Goal: Transaction & Acquisition: Purchase product/service

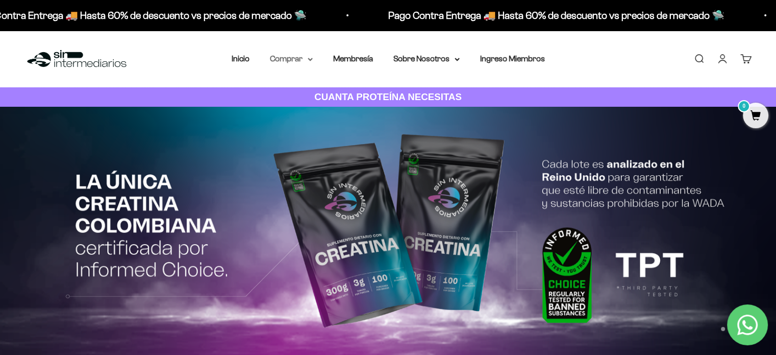
click at [306, 57] on summary "Comprar" at bounding box center [291, 58] width 43 height 13
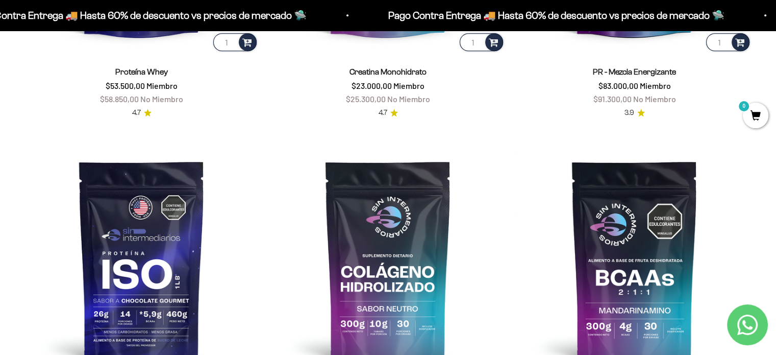
scroll to position [408, 0]
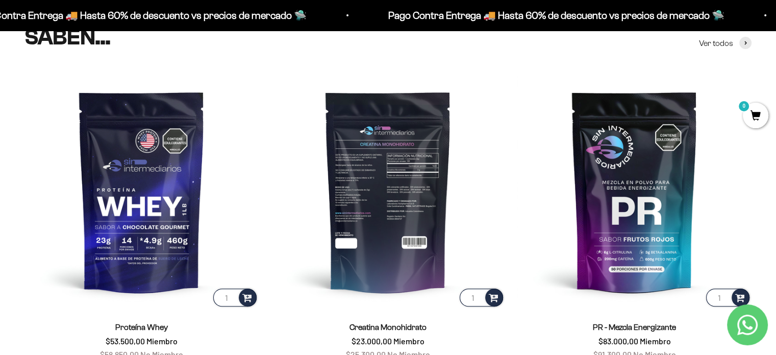
click at [394, 185] on img at bounding box center [388, 191] width 234 height 234
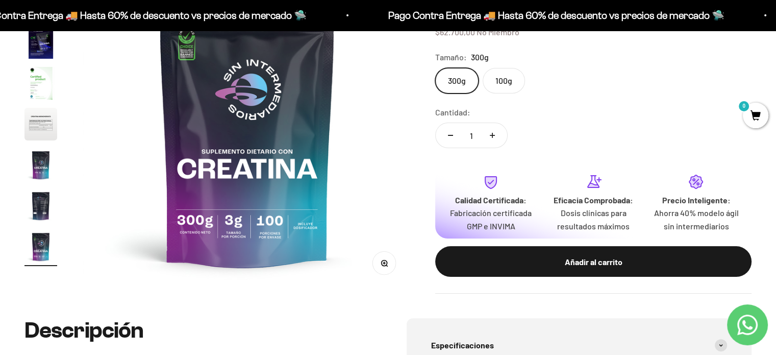
scroll to position [120, 0]
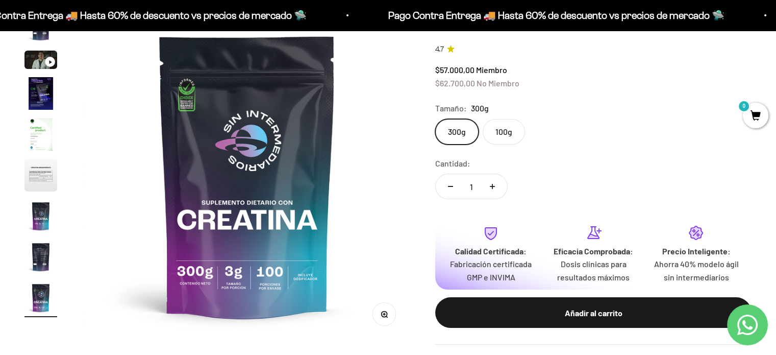
click at [502, 131] on label "100g" at bounding box center [504, 132] width 42 height 26
click at [435, 119] on input "100g" at bounding box center [435, 118] width 1 height 1
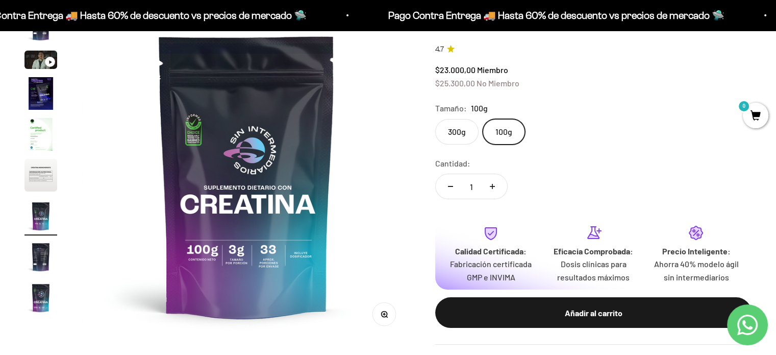
click at [457, 132] on label "300g" at bounding box center [456, 132] width 43 height 26
click at [435, 119] on input "300g" at bounding box center [435, 118] width 1 height 1
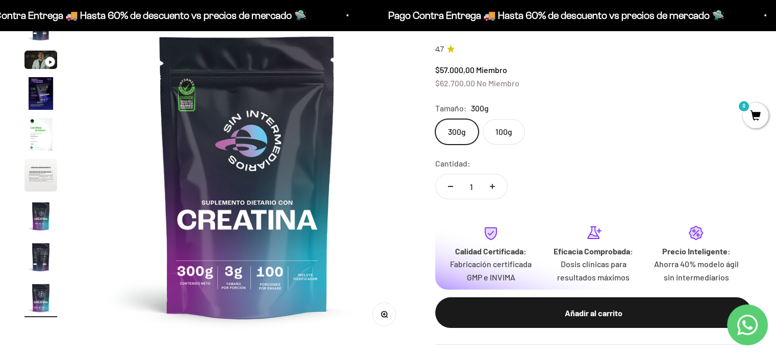
click at [498, 130] on label "100g" at bounding box center [504, 132] width 42 height 26
click at [435, 119] on input "100g" at bounding box center [435, 118] width 1 height 1
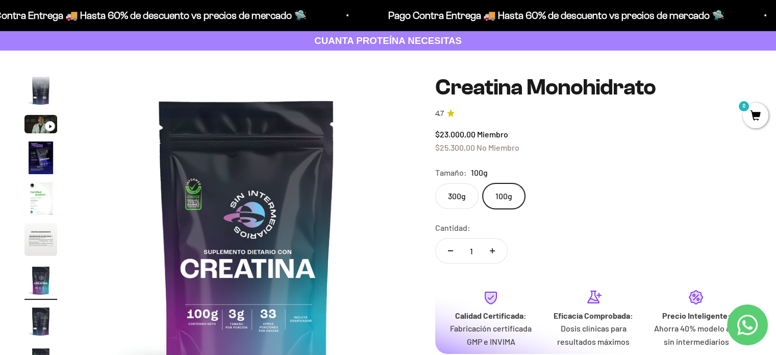
scroll to position [120, 0]
